Goal: Find specific page/section: Find specific page/section

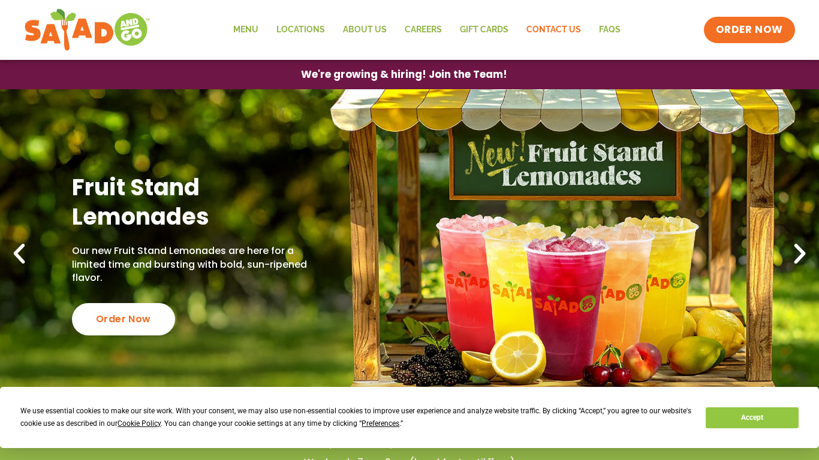
click at [551, 29] on link "Contact Us" at bounding box center [553, 30] width 73 height 28
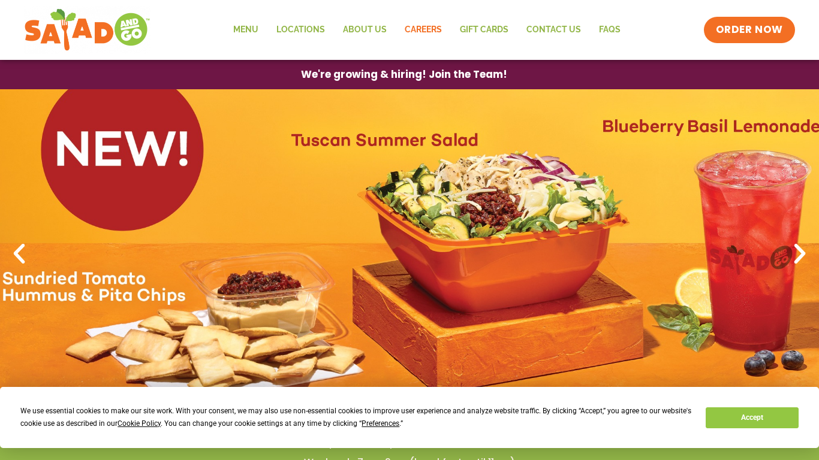
click at [425, 32] on link "Careers" at bounding box center [423, 30] width 55 height 28
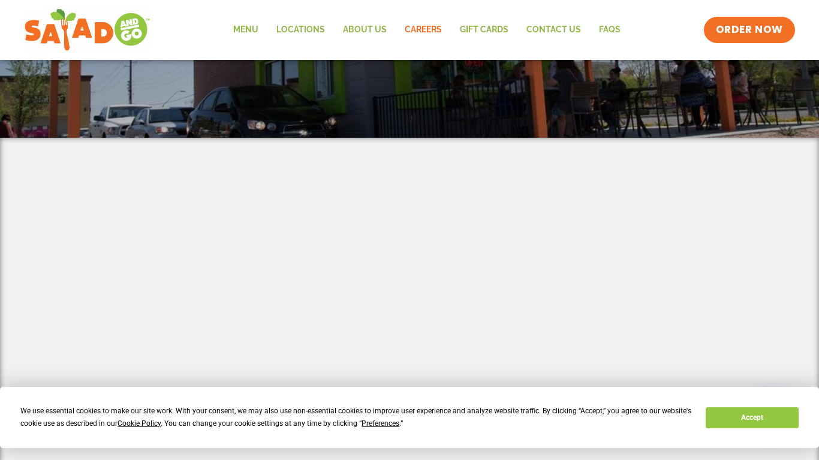
scroll to position [153, 0]
click at [773, 416] on button "Accept" at bounding box center [751, 418] width 92 height 21
